Goal: Unclear: Browse casually

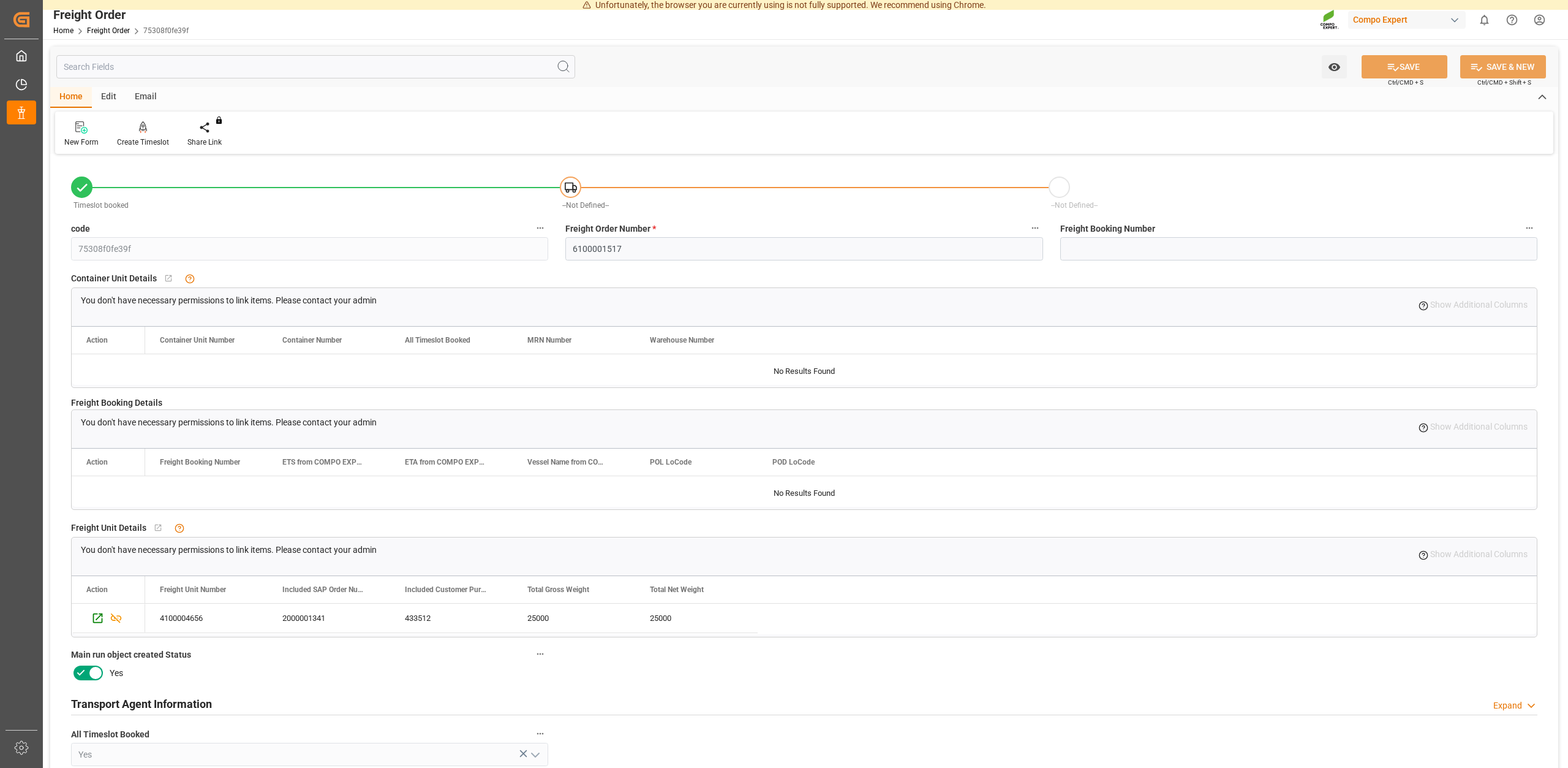
scroll to position [133, 0]
